Goal: Information Seeking & Learning: Learn about a topic

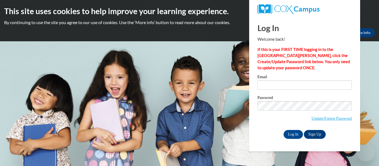
type input "[EMAIL_ADDRESS][DOMAIN_NAME]"
click at [298, 99] on label "Password" at bounding box center [304, 99] width 94 height 6
click at [290, 135] on input "Log In" at bounding box center [292, 134] width 19 height 9
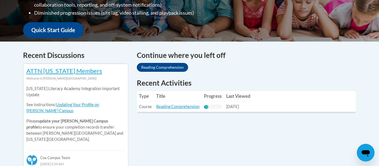
scroll to position [221, 0]
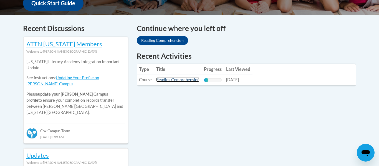
click at [184, 80] on link "Reading Comprehension" at bounding box center [177, 79] width 43 height 5
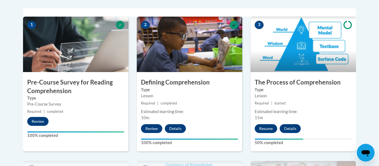
scroll to position [207, 0]
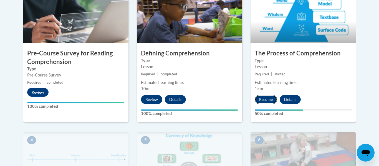
click at [264, 98] on button "Resume" at bounding box center [265, 99] width 22 height 9
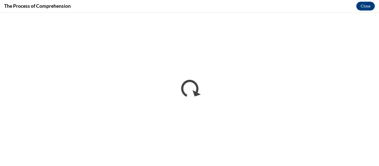
scroll to position [0, 0]
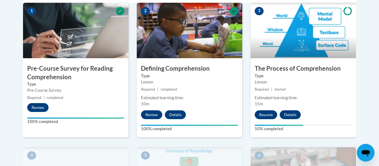
scroll to position [196, 0]
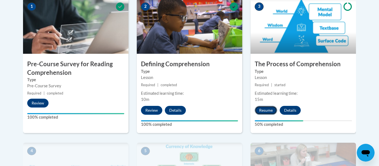
click at [270, 111] on button "Resume" at bounding box center [265, 110] width 22 height 9
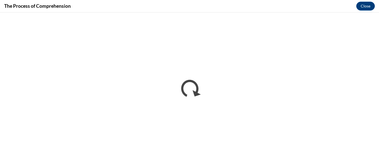
scroll to position [0, 0]
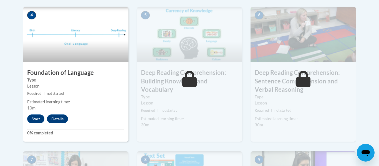
scroll to position [333, 0]
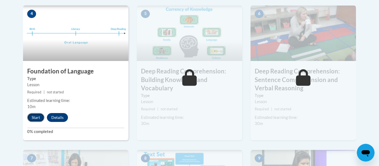
click at [38, 119] on button "Start" at bounding box center [35, 117] width 17 height 9
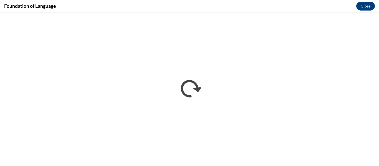
scroll to position [0, 0]
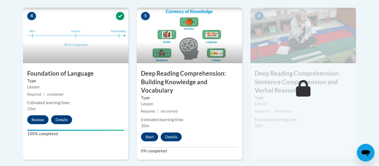
scroll to position [334, 0]
